Goal: Task Accomplishment & Management: Complete application form

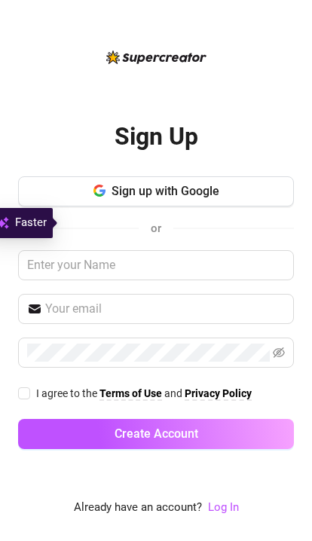
click at [250, 206] on button "Sign up with Google" at bounding box center [156, 191] width 276 height 30
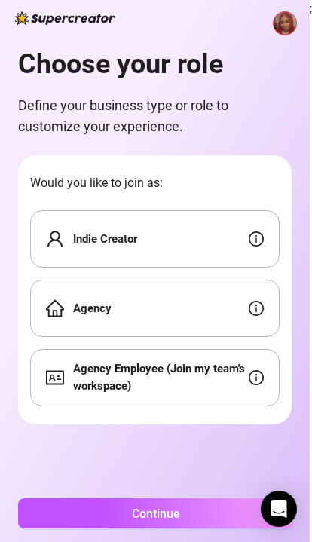
click at [233, 234] on div "Indie Creator" at bounding box center [154, 238] width 249 height 57
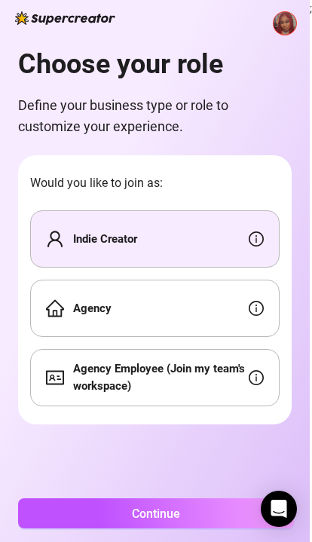
click at [217, 527] on button "Continue" at bounding box center [156, 513] width 276 height 30
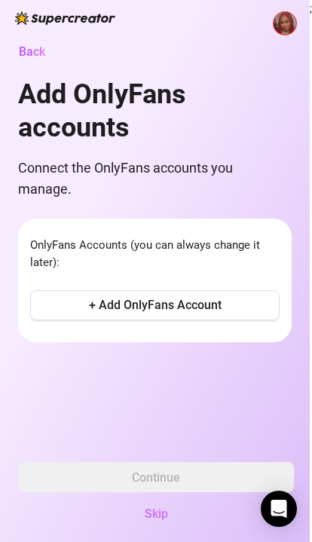
click at [157, 523] on button "Skip" at bounding box center [156, 513] width 276 height 30
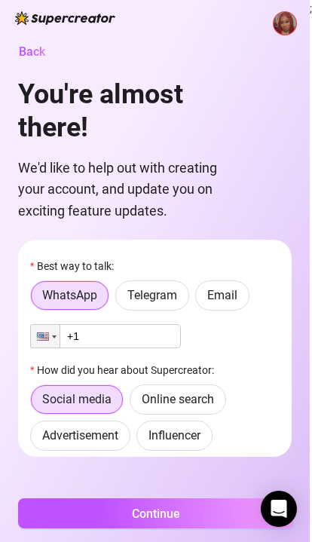
click at [176, 294] on span "Telegram" at bounding box center [152, 295] width 50 height 14
click at [120, 299] on input "Telegram" at bounding box center [120, 299] width 0 height 0
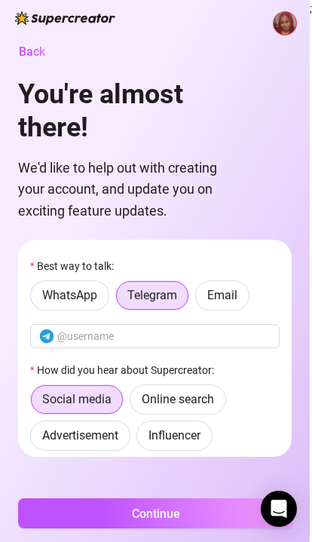
click at [85, 294] on span "WhatsApp" at bounding box center [69, 295] width 55 height 14
click at [35, 299] on input "WhatsApp" at bounding box center [35, 299] width 0 height 0
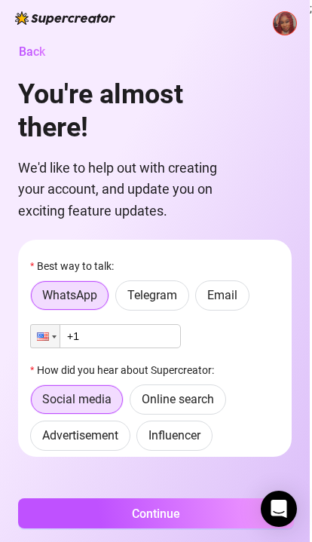
click at [148, 334] on input "+1" at bounding box center [105, 336] width 151 height 24
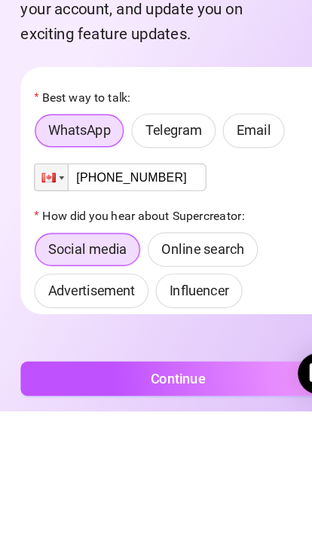
type input "[PHONE_NUMBER]"
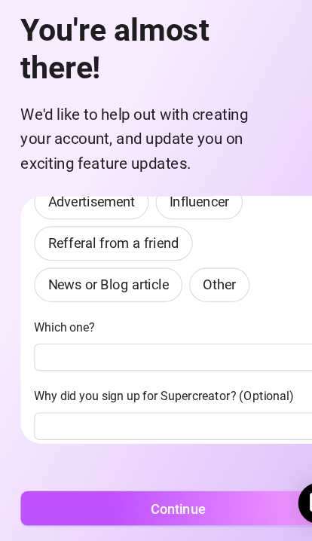
scroll to position [190, 0]
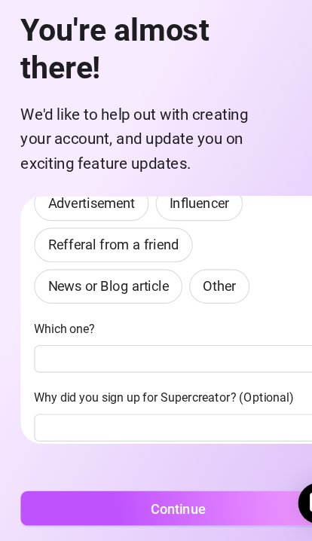
click at [206, 310] on span "Other" at bounding box center [192, 317] width 29 height 14
click at [170, 322] on input "Other" at bounding box center [170, 322] width 0 height 0
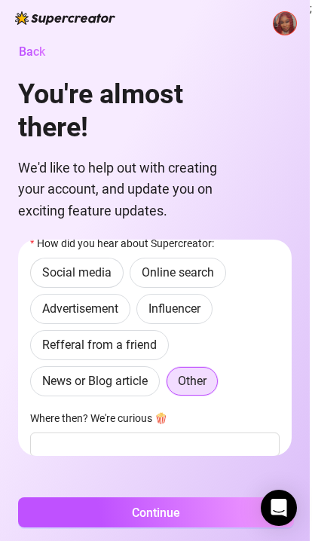
scroll to position [124, 0]
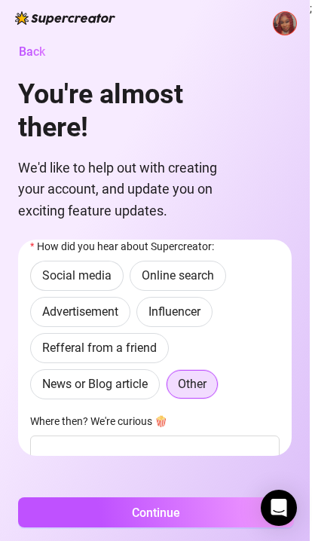
click at [204, 268] on span "Online search" at bounding box center [178, 275] width 72 height 14
click at [134, 279] on input "Online search" at bounding box center [134, 279] width 0 height 0
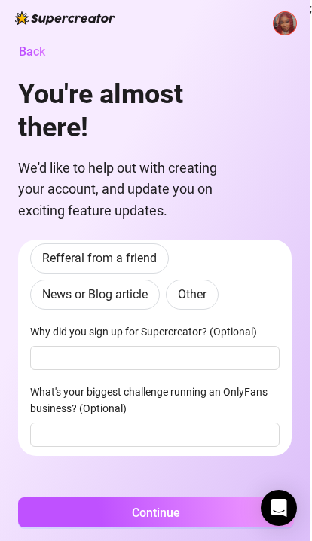
scroll to position [212, 0]
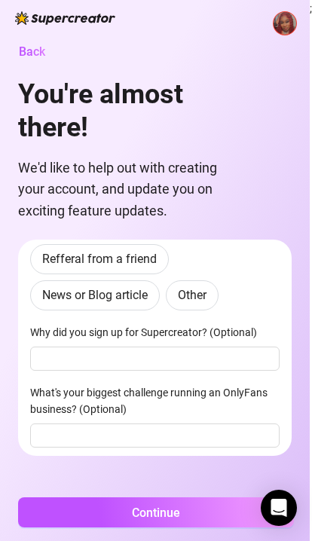
click at [221, 514] on button "Continue" at bounding box center [156, 512] width 276 height 30
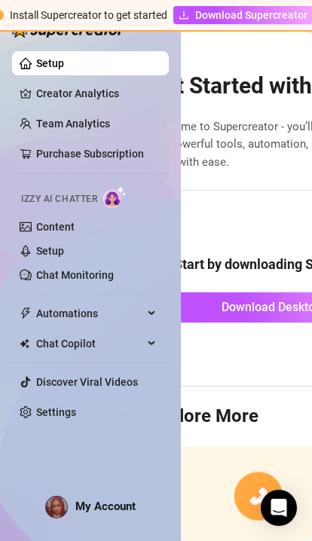
scroll to position [62, 0]
click at [75, 230] on link "Content" at bounding box center [55, 227] width 38 height 12
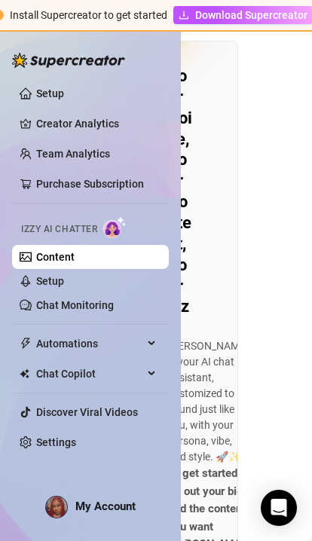
click at [253, 398] on div "Your Voice, Your Content, Your [PERSON_NAME] is your AI chat assistant, customi…" at bounding box center [246, 286] width 131 height 509
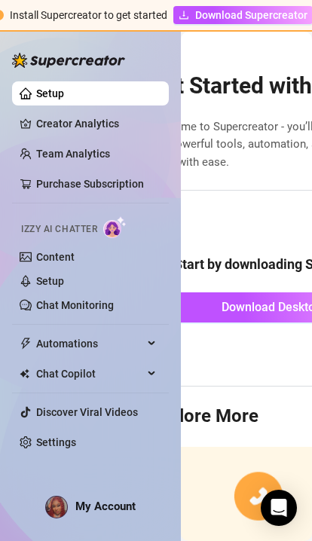
scroll to position [61, 0]
